Goal: Information Seeking & Learning: Learn about a topic

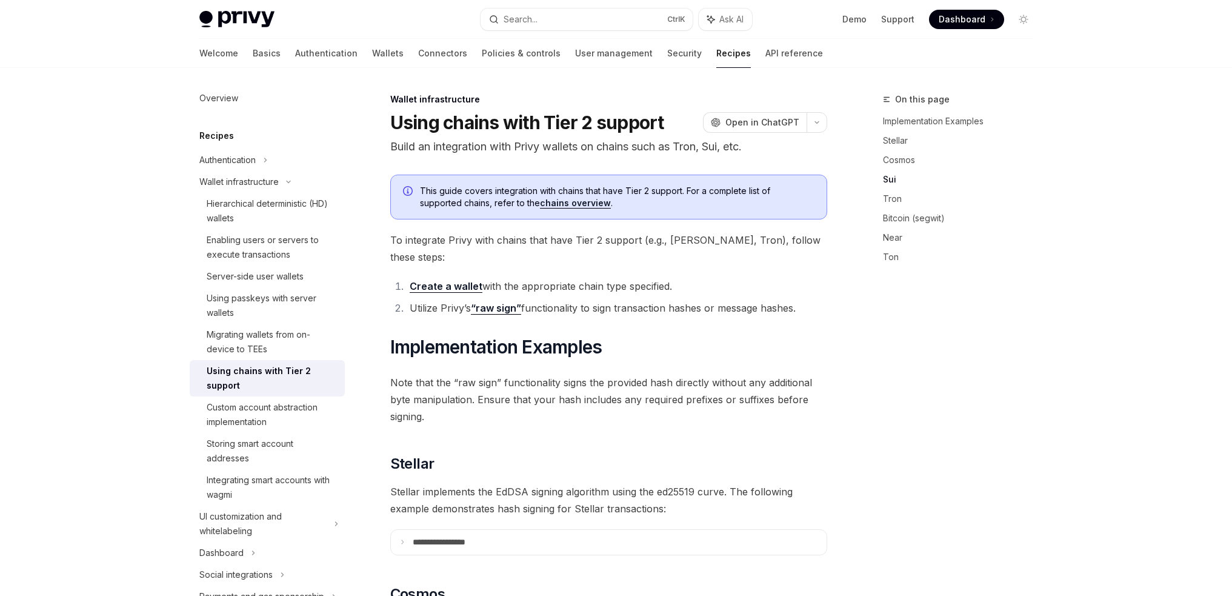
scroll to position [605, 0]
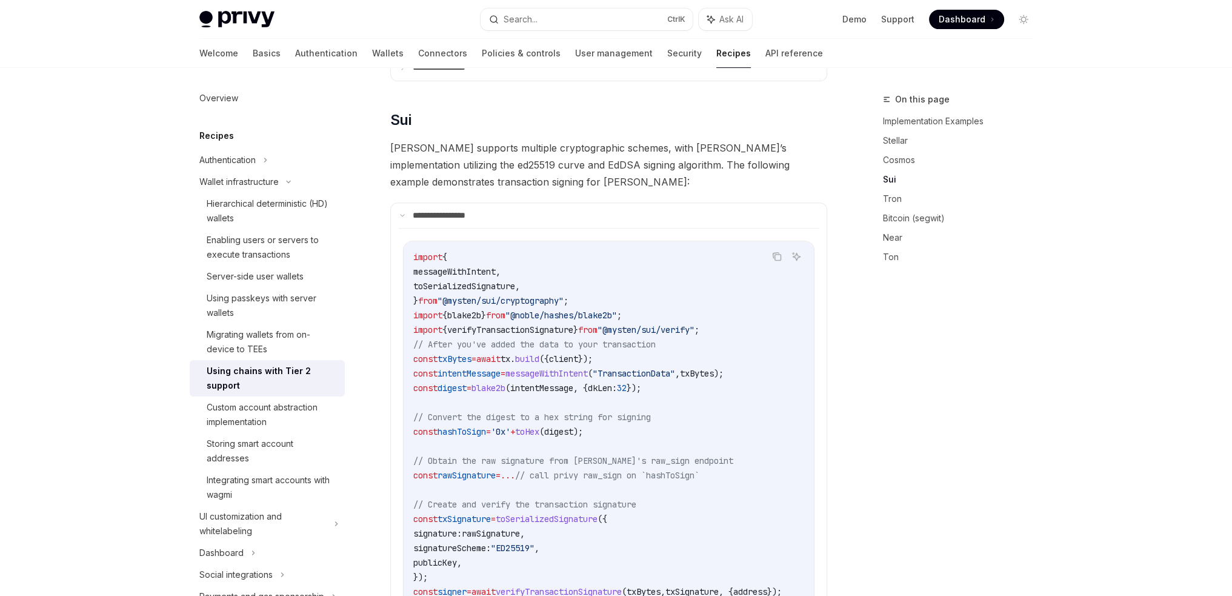
click at [482, 210] on p "**********" at bounding box center [452, 215] width 79 height 11
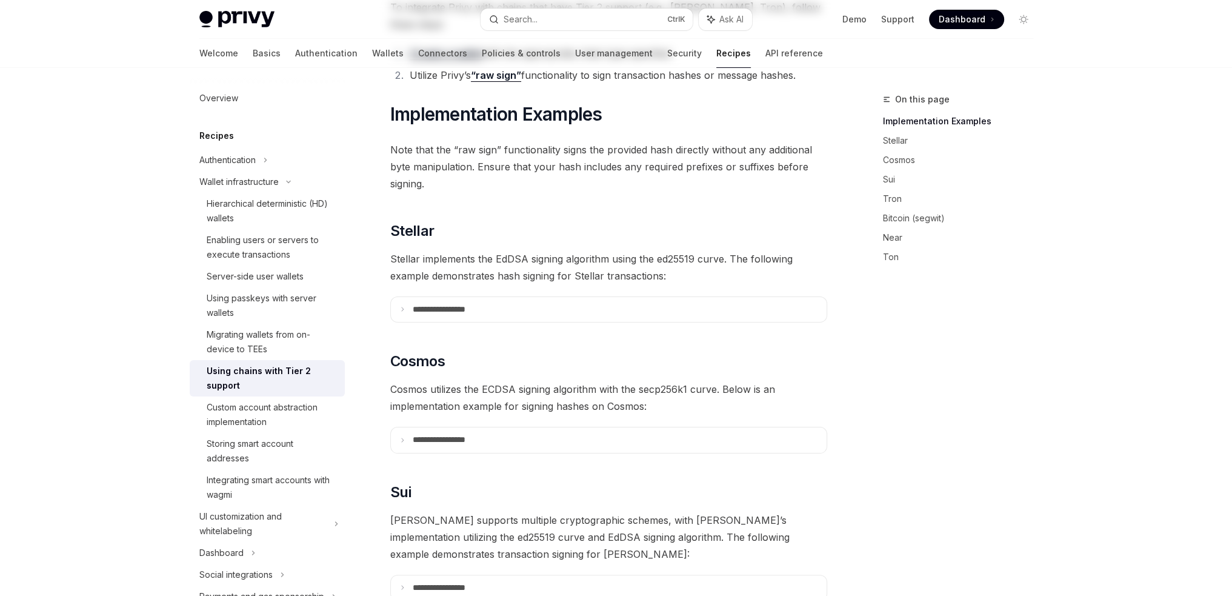
scroll to position [0, 0]
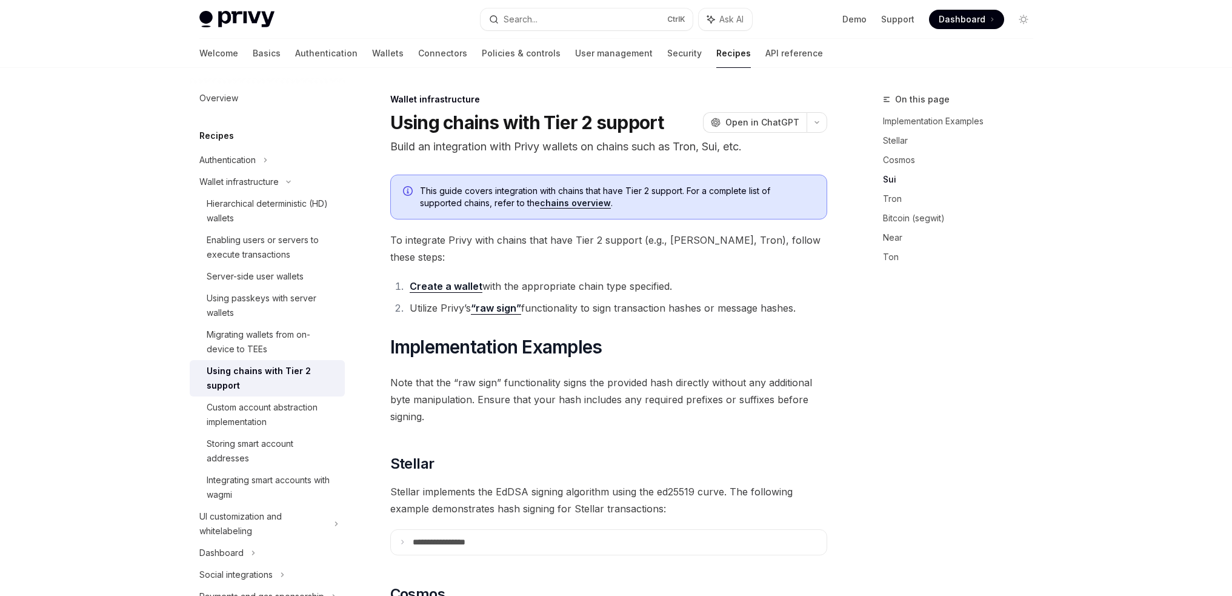
scroll to position [605, 0]
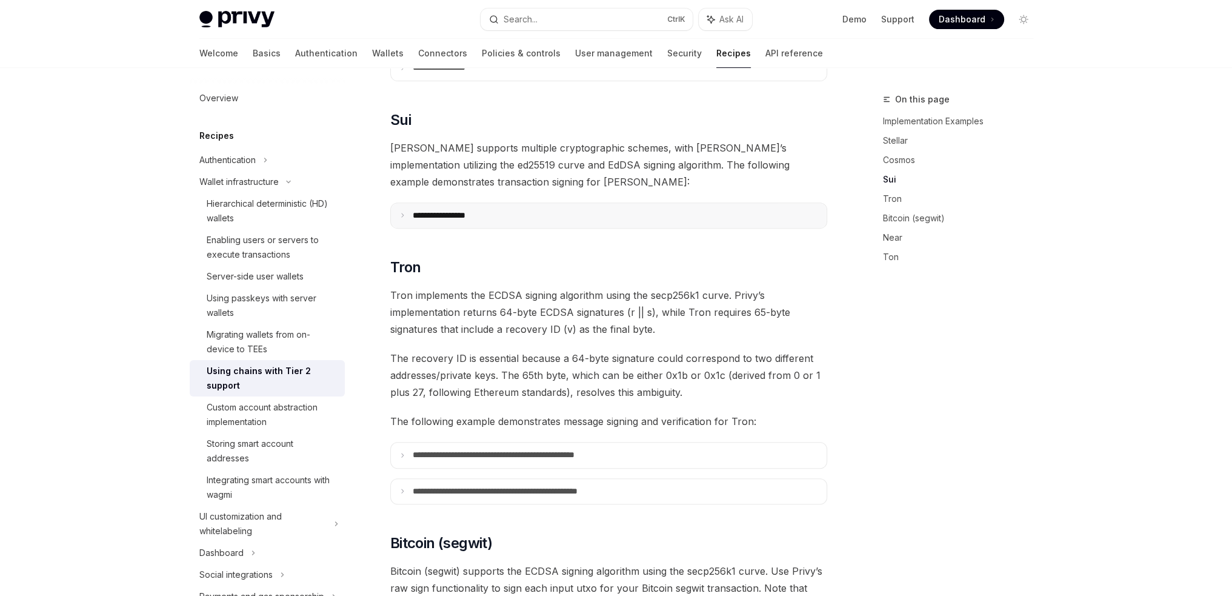
click at [544, 203] on summary "**********" at bounding box center [609, 215] width 436 height 25
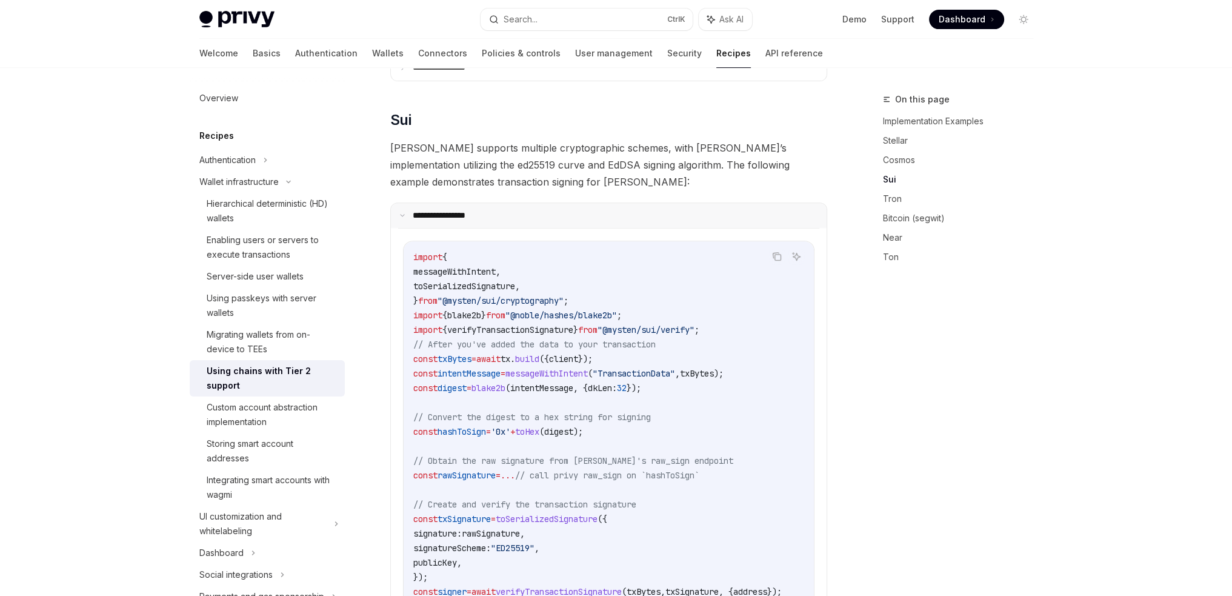
click at [544, 203] on summary "**********" at bounding box center [609, 215] width 436 height 25
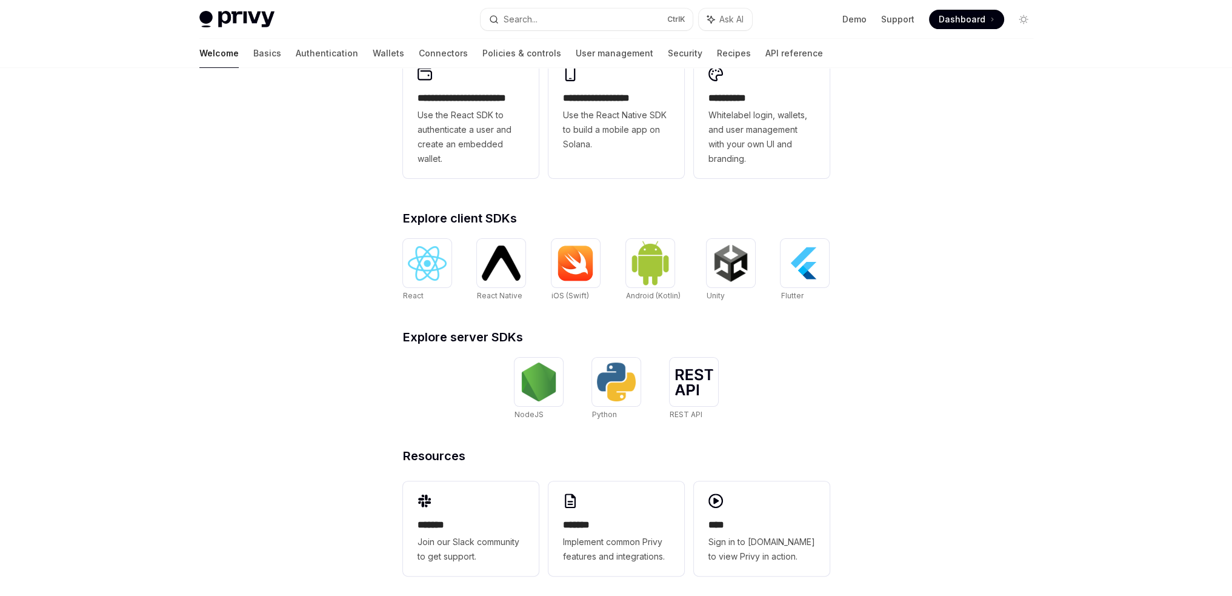
scroll to position [361, 0]
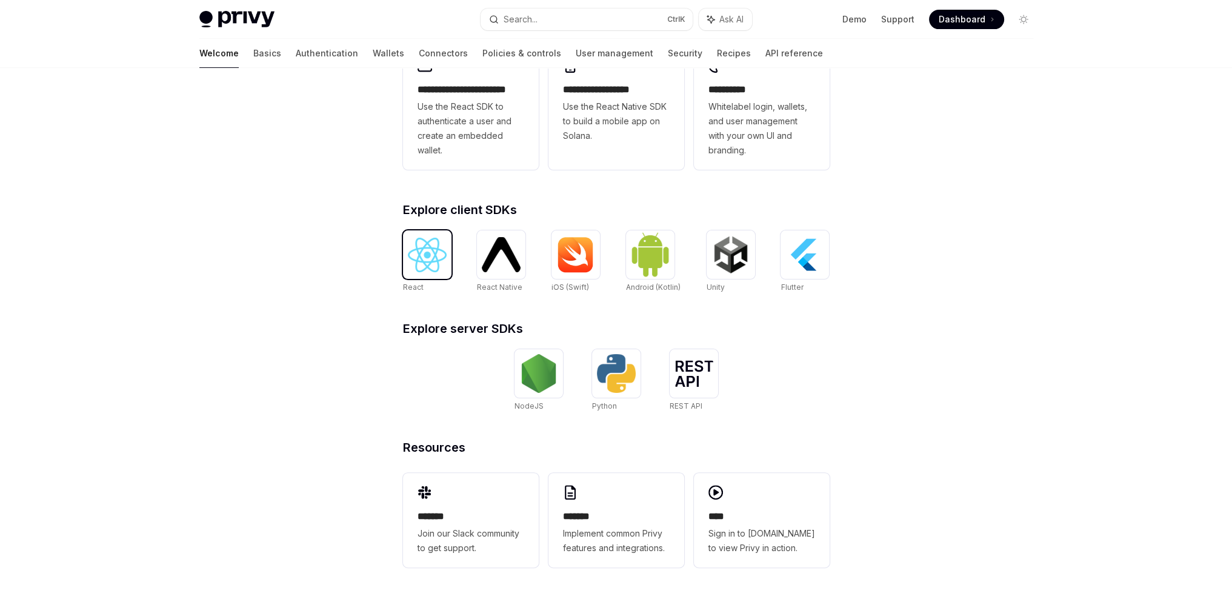
click at [403, 251] on div at bounding box center [427, 254] width 48 height 48
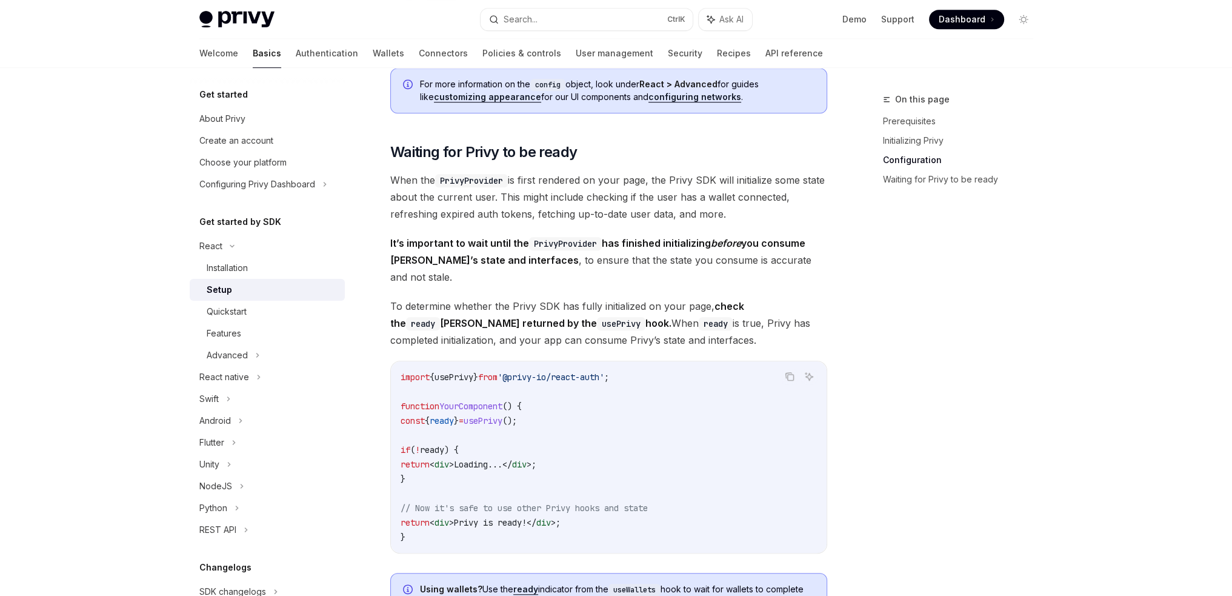
scroll to position [1091, 0]
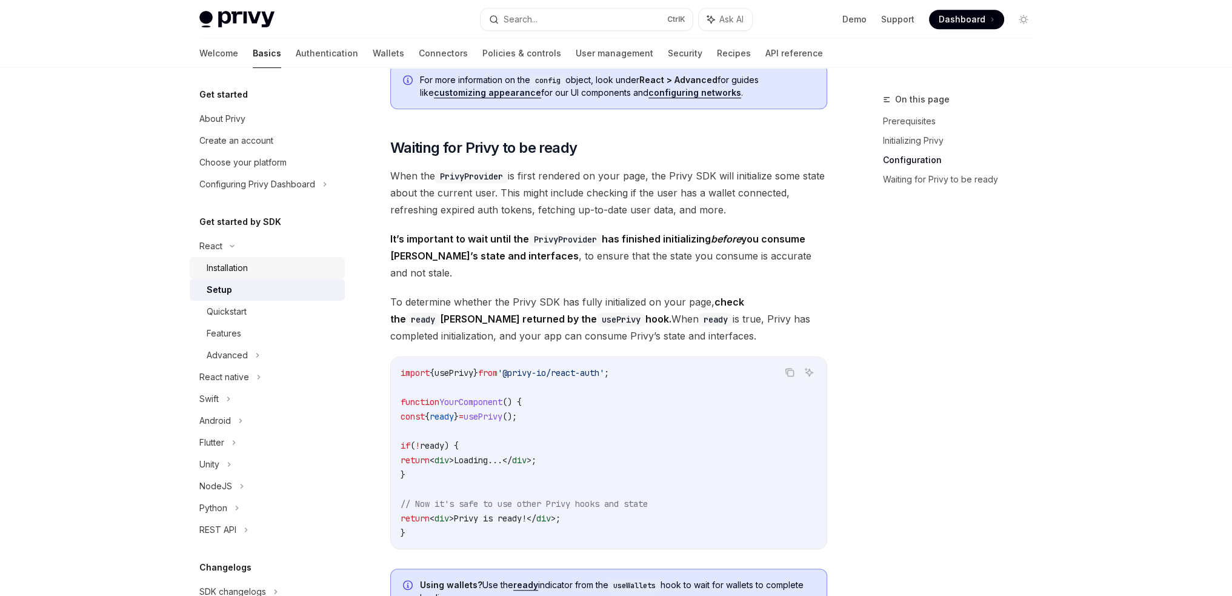
click at [287, 270] on div "Installation" at bounding box center [272, 268] width 131 height 15
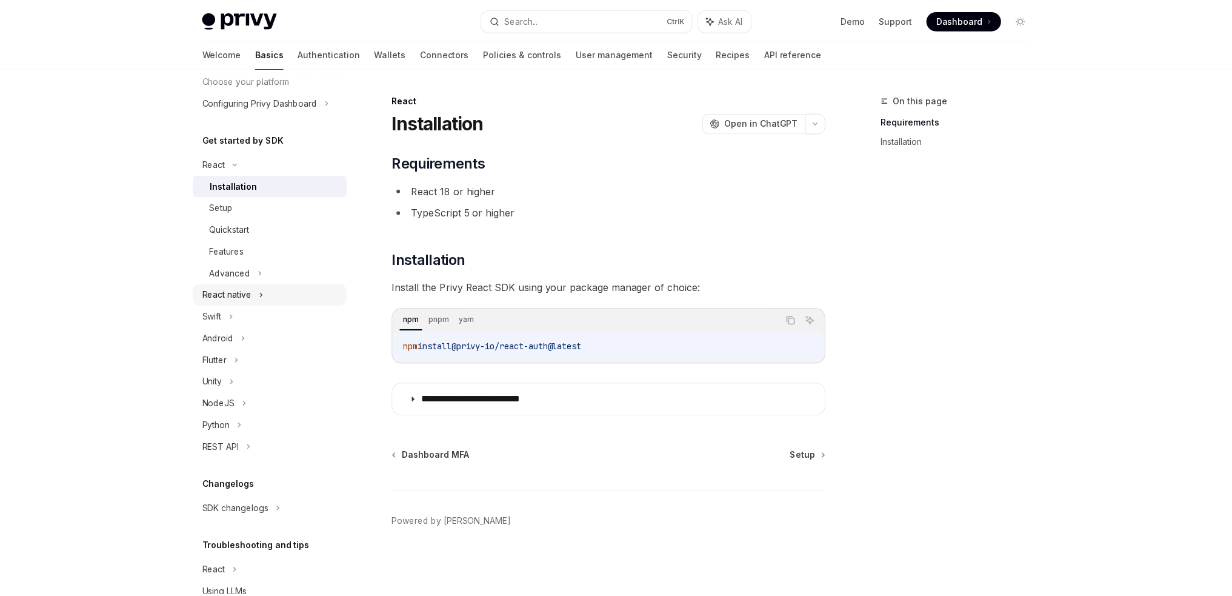
scroll to position [121, 0]
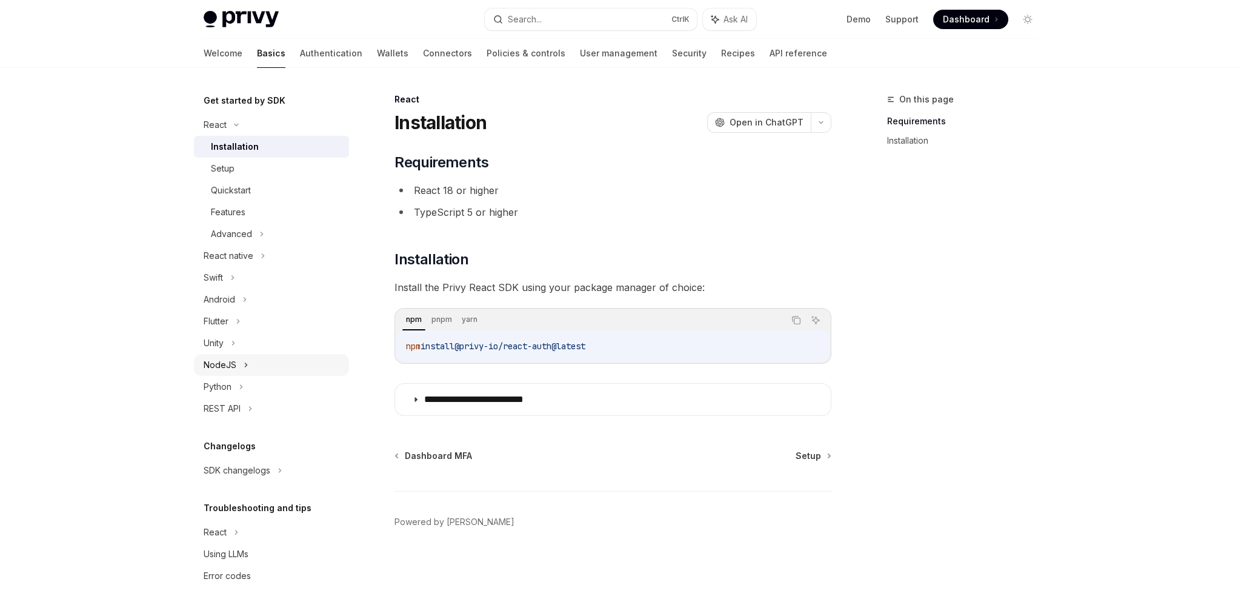
click at [230, 368] on div "NodeJS" at bounding box center [220, 365] width 33 height 15
click at [250, 385] on div "Installation" at bounding box center [231, 386] width 41 height 15
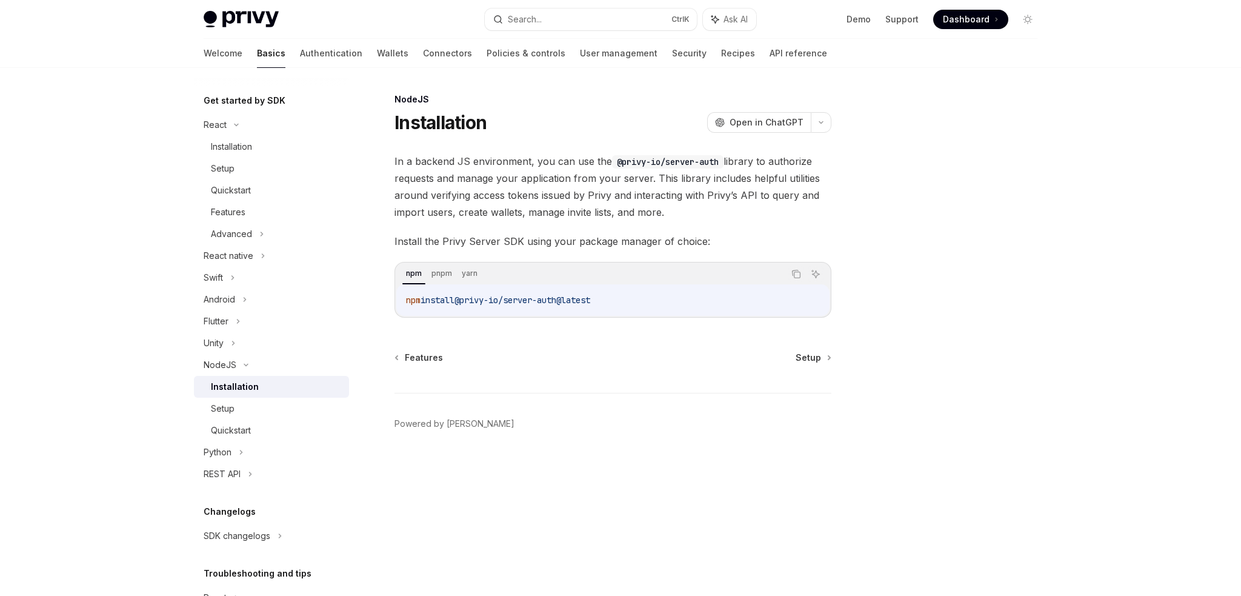
click at [268, 396] on link "Installation" at bounding box center [271, 387] width 155 height 22
click at [238, 419] on link "Setup" at bounding box center [271, 409] width 155 height 22
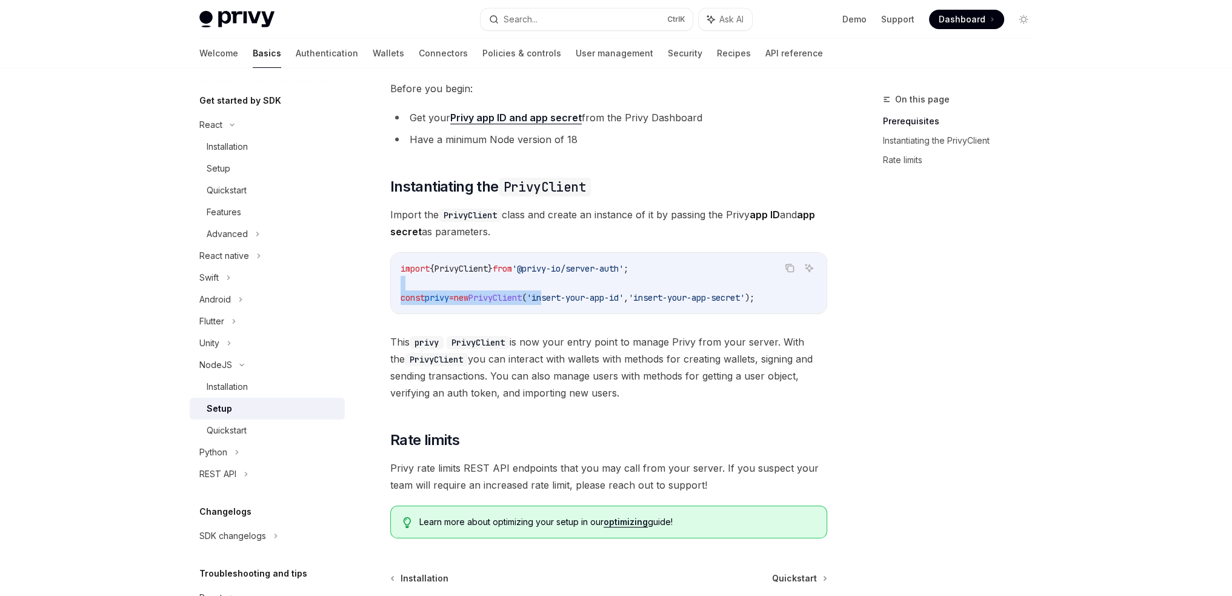
drag, startPoint x: 568, startPoint y: 297, endPoint x: 710, endPoint y: 276, distance: 144.0
click at [710, 276] on code "import { PrivyClient } from '@privy-io/server-auth' ; const privy = new PrivyCl…" at bounding box center [609, 283] width 416 height 44
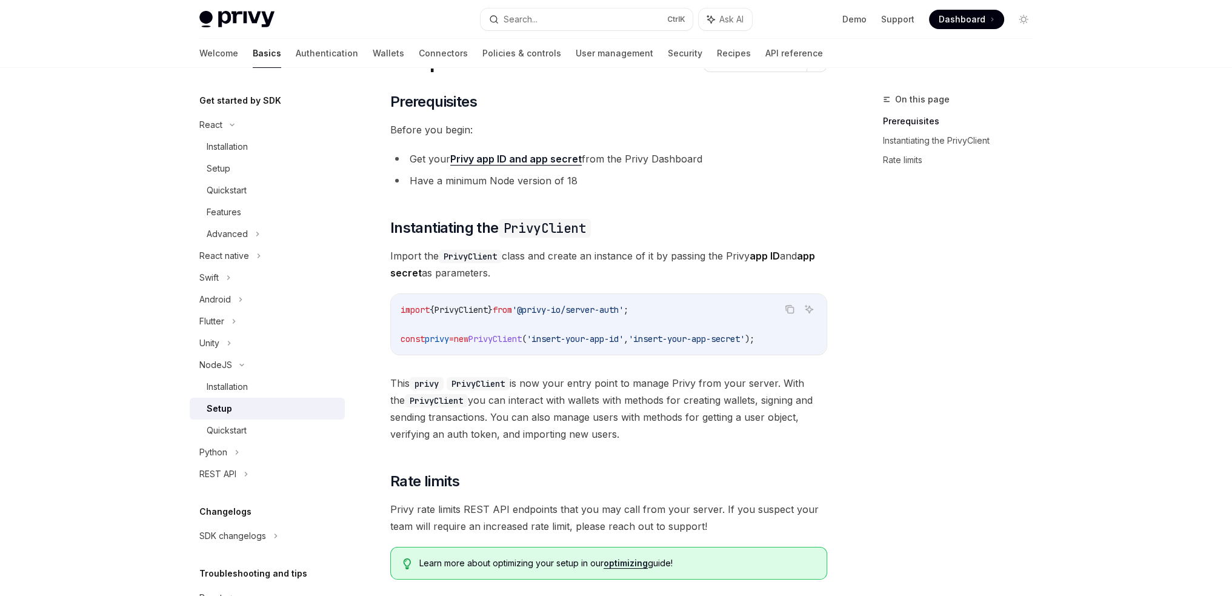
click at [688, 296] on div "import { PrivyClient } from '@privy-io/server-auth' ; const privy = new PrivyCl…" at bounding box center [609, 324] width 436 height 61
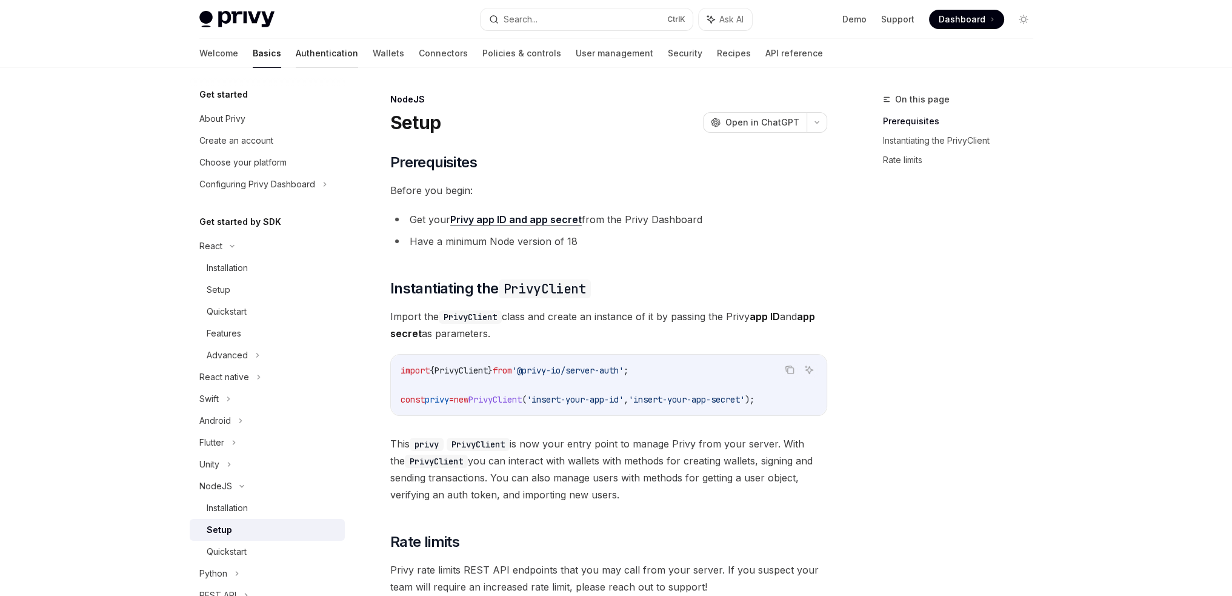
click at [296, 55] on link "Authentication" at bounding box center [327, 53] width 62 height 29
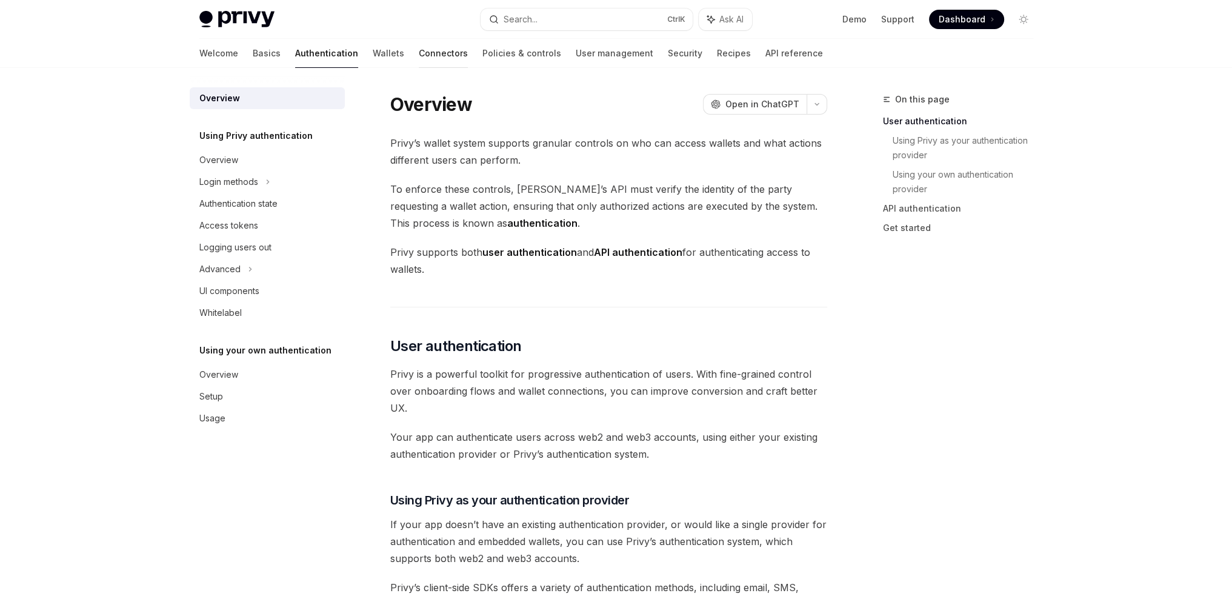
click at [419, 54] on link "Connectors" at bounding box center [443, 53] width 49 height 29
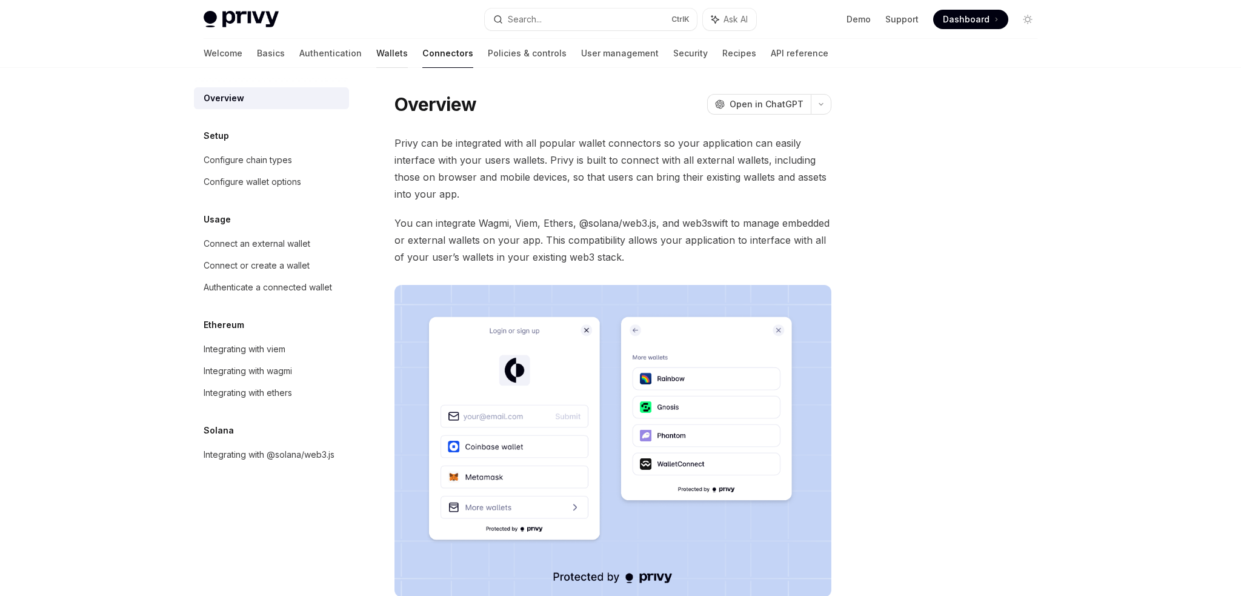
click at [376, 58] on link "Wallets" at bounding box center [392, 53] width 32 height 29
type textarea "*"
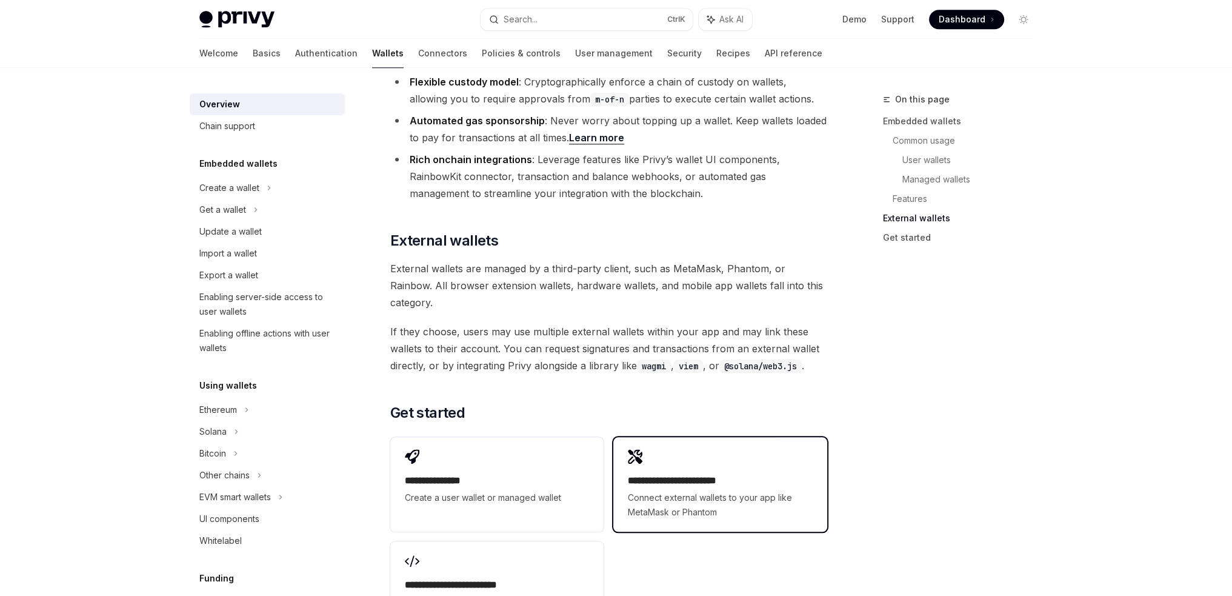
scroll to position [1816, 0]
